Goal: Information Seeking & Learning: Learn about a topic

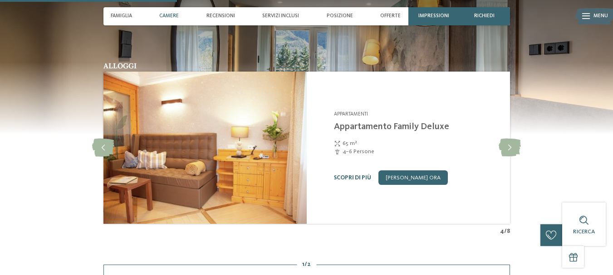
scroll to position [673, 0]
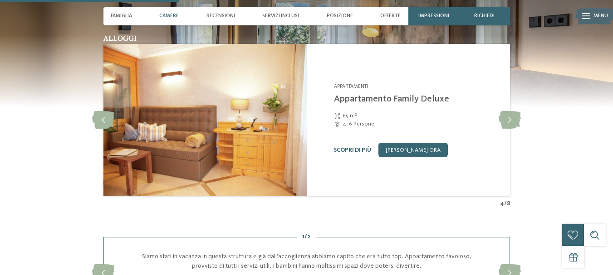
click at [349, 150] on link "Scopri di più" at bounding box center [352, 150] width 37 height 6
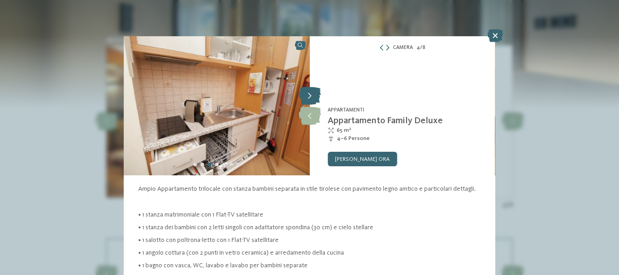
click at [309, 101] on icon at bounding box center [310, 96] width 22 height 18
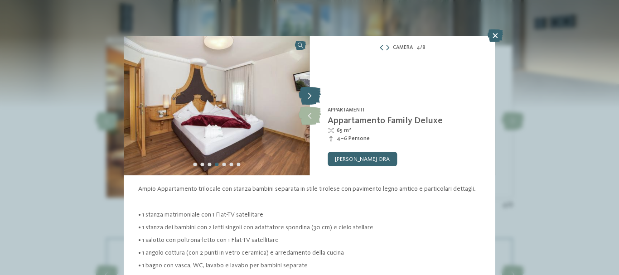
click at [309, 101] on icon at bounding box center [310, 96] width 22 height 18
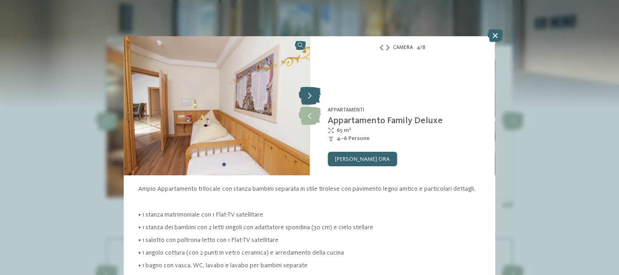
click at [309, 101] on icon at bounding box center [310, 96] width 22 height 18
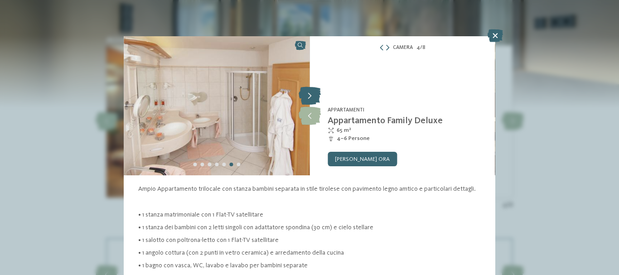
click at [309, 101] on icon at bounding box center [310, 96] width 22 height 18
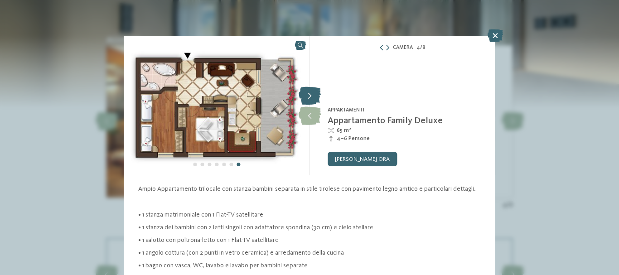
click at [309, 101] on icon at bounding box center [310, 96] width 22 height 18
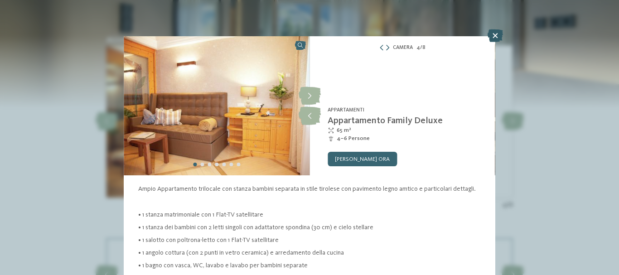
click at [495, 36] on icon at bounding box center [495, 35] width 15 height 13
